Goal: Task Accomplishment & Management: Complete application form

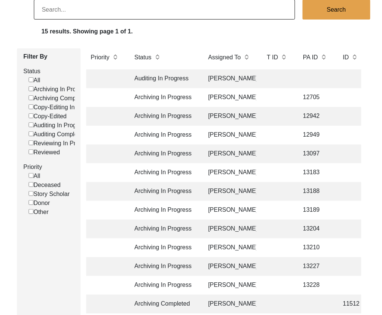
click at [223, 79] on td "[PERSON_NAME]" at bounding box center [229, 79] width 53 height 19
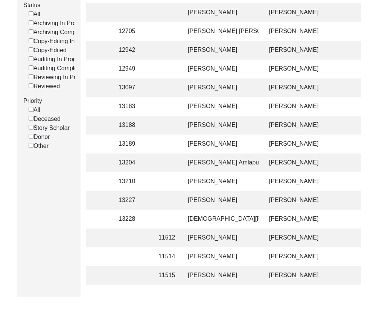
scroll to position [0, 187]
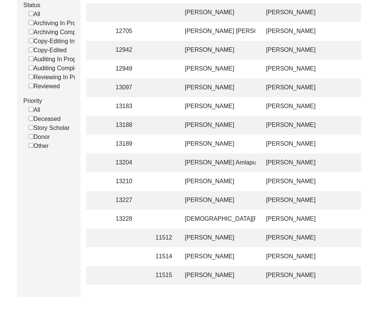
click at [206, 256] on td "[PERSON_NAME]" at bounding box center [217, 257] width 75 height 19
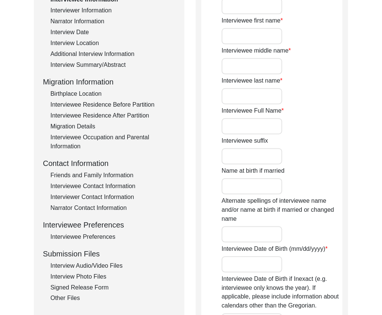
type input "Mr."
type input "Kishan"
type input "[PERSON_NAME]"
type input "Deene"
type input "[PERSON_NAME]"
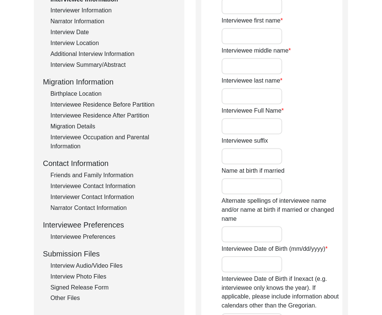
type input "[DATE]"
type input "86"
type input "[DEMOGRAPHIC_DATA]"
type textarea "Became a [DEMOGRAPHIC_DATA] under pressure when he was a child. [PERSON_NAME] t…"
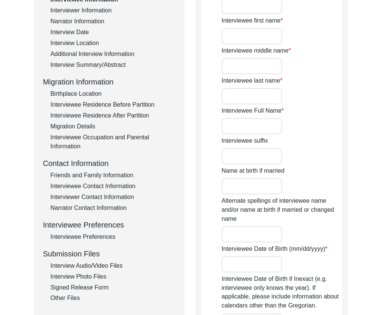
type input "[DEMOGRAPHIC_DATA]"
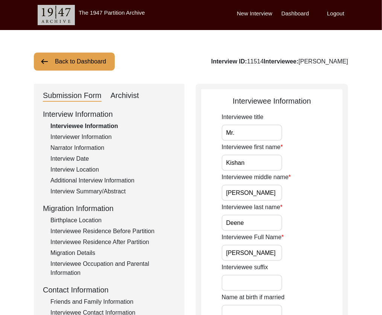
click at [130, 95] on div "Archivist" at bounding box center [125, 96] width 29 height 12
select select "507"
select select "Archiving Completed"
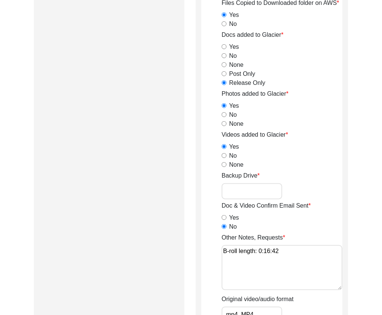
scroll to position [968, 0]
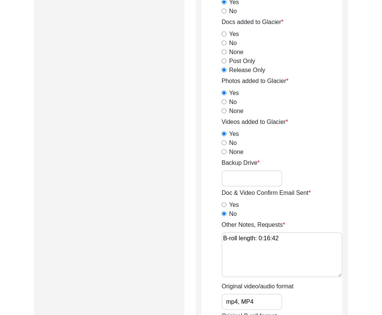
click at [246, 173] on input "Backup Drive" at bounding box center [251, 179] width 61 height 16
type input "23"
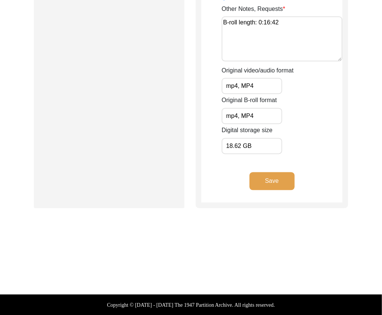
click at [266, 183] on button "Save" at bounding box center [271, 182] width 45 height 18
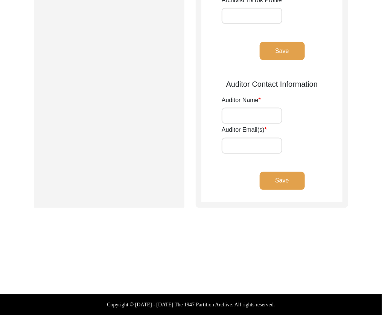
type input "[PERSON_NAME], [PERSON_NAME]"
type input "[EMAIL_ADDRESS][DOMAIN_NAME], [EMAIL_ADDRESS][DOMAIN_NAME]"
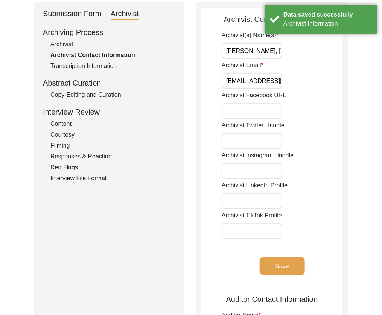
scroll to position [0, 0]
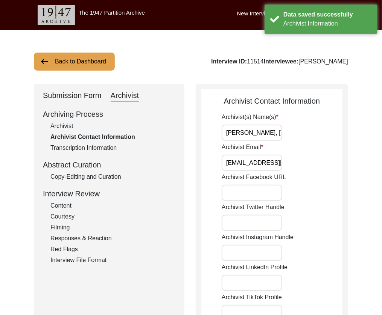
click at [68, 67] on button "Back to Dashboard" at bounding box center [74, 62] width 81 height 18
